Goal: Find specific page/section: Find specific page/section

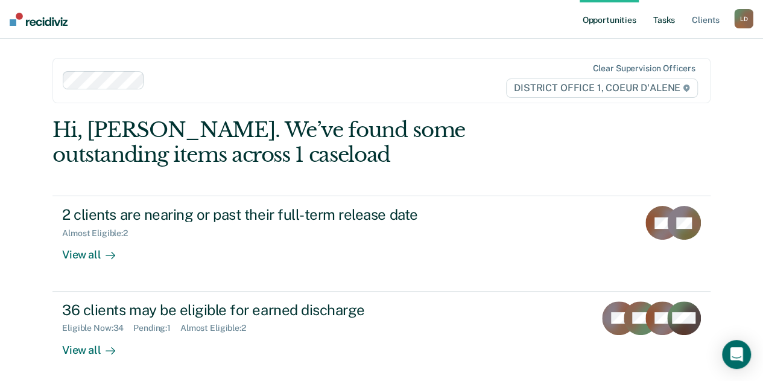
click at [664, 19] on link "Tasks" at bounding box center [664, 19] width 27 height 39
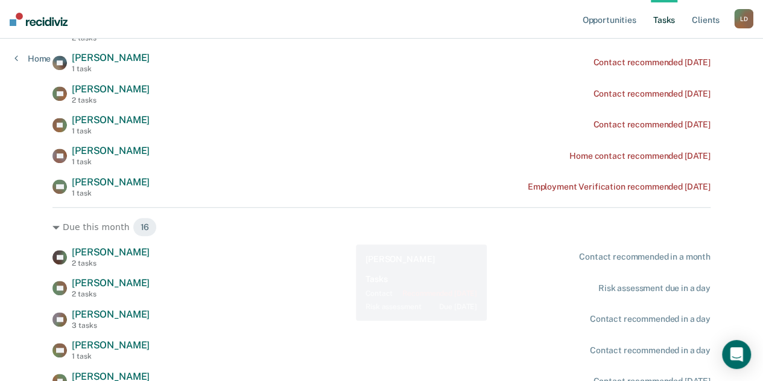
scroll to position [362, 0]
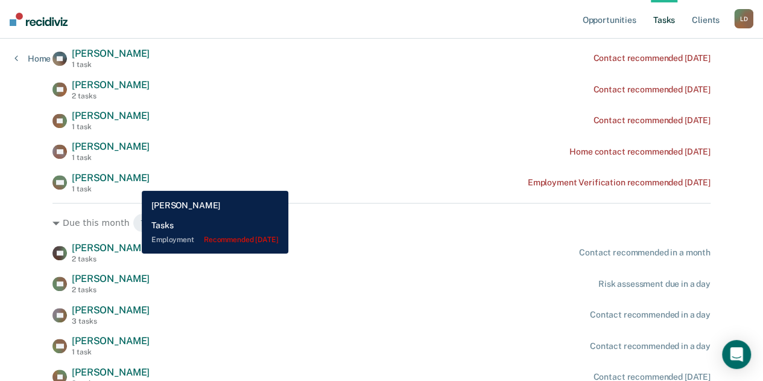
click at [133, 182] on span "[PERSON_NAME]" at bounding box center [111, 177] width 78 height 11
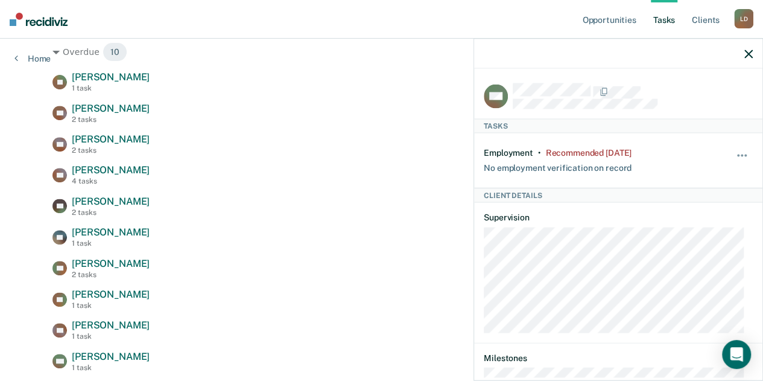
scroll to position [181, 0]
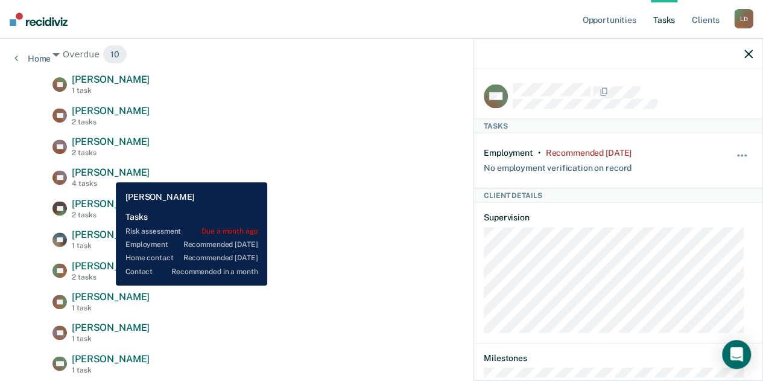
click at [107, 173] on span "[PERSON_NAME]" at bounding box center [111, 172] width 78 height 11
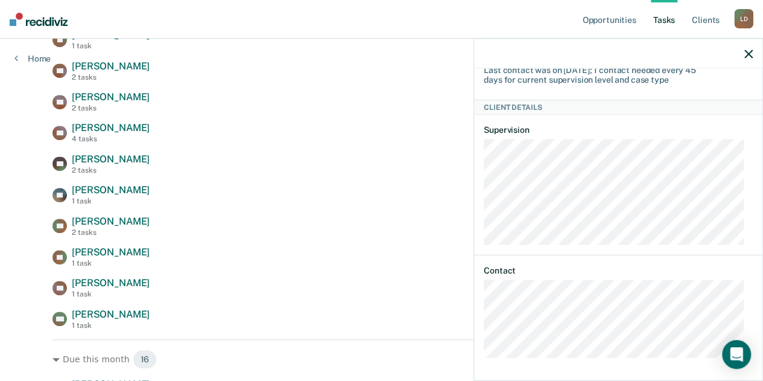
scroll to position [241, 0]
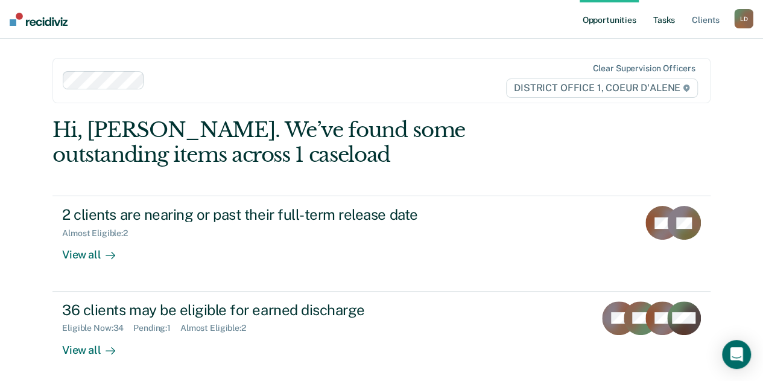
click at [674, 21] on link "Tasks" at bounding box center [664, 19] width 27 height 39
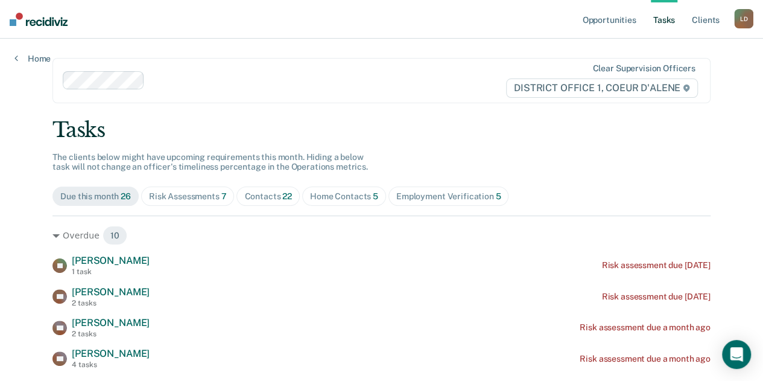
scroll to position [181, 0]
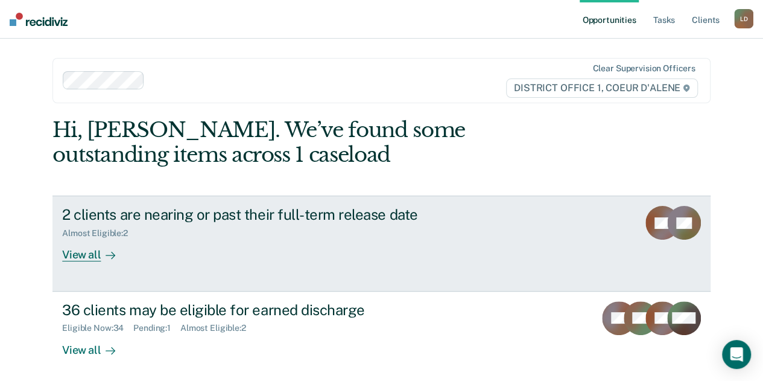
click at [80, 255] on div "View all" at bounding box center [96, 250] width 68 height 24
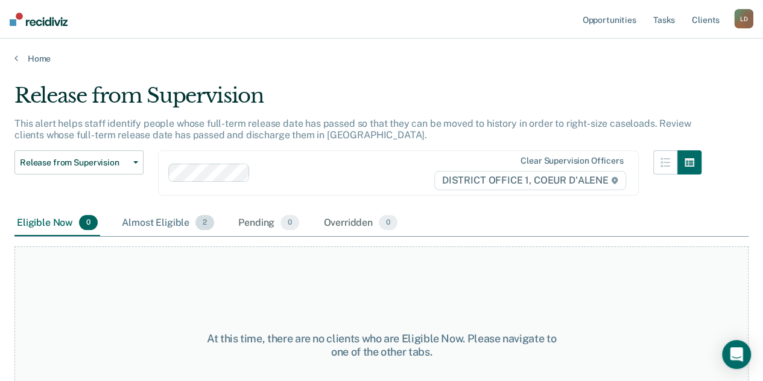
click at [163, 226] on div "Almost Eligible 2" at bounding box center [167, 223] width 97 height 27
